Goal: Find specific page/section: Find specific page/section

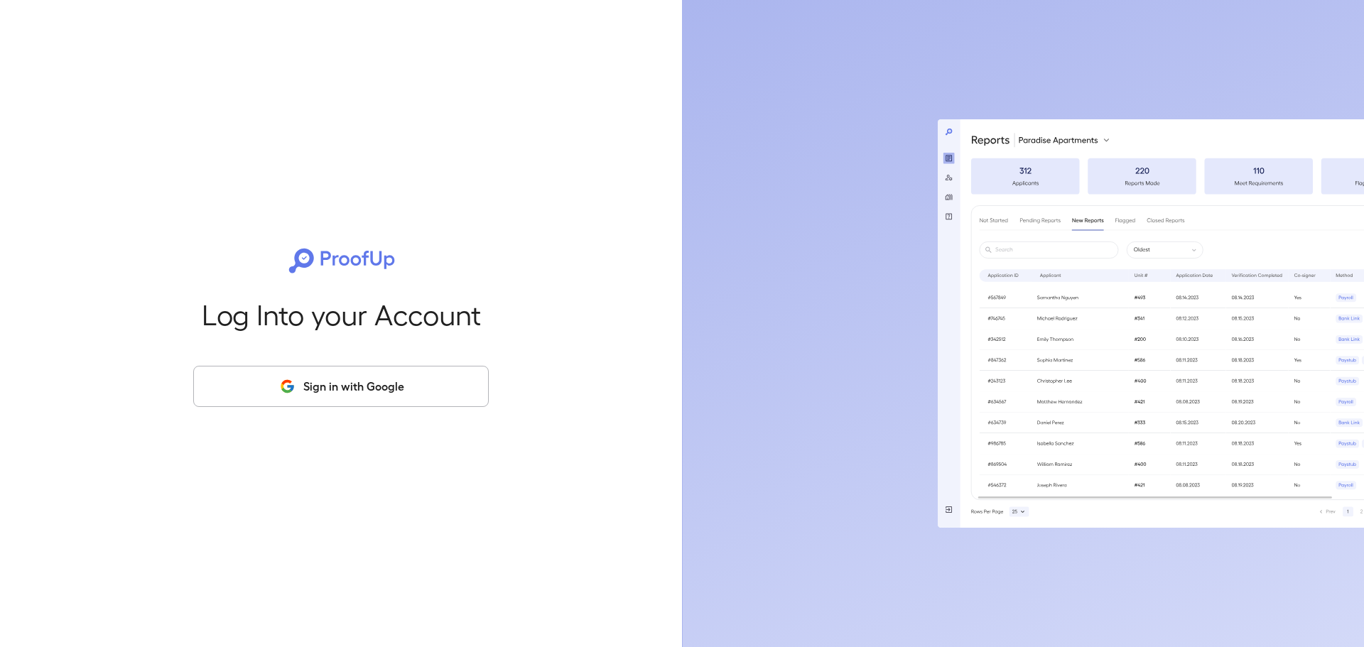
click at [422, 389] on button "Sign in with Google" at bounding box center [340, 386] width 295 height 41
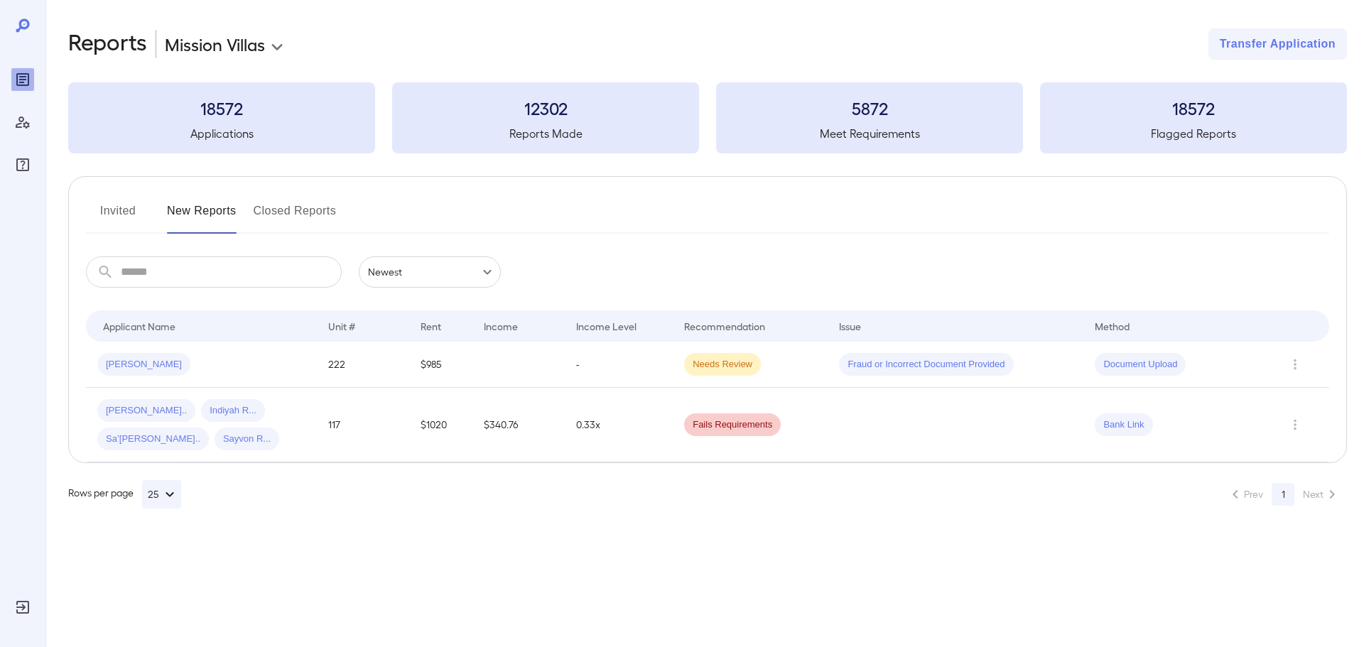
click at [114, 213] on button "Invited" at bounding box center [118, 217] width 64 height 34
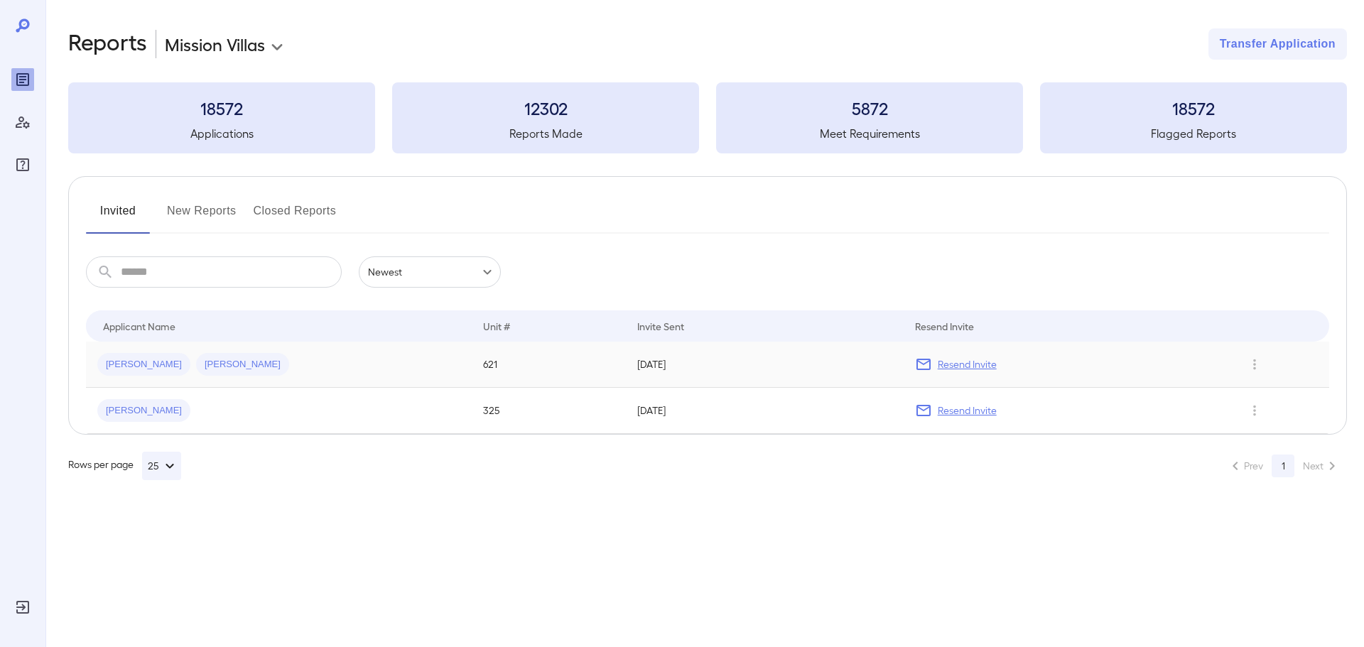
click at [131, 359] on span "[PERSON_NAME]" at bounding box center [143, 364] width 93 height 13
